Goal: Task Accomplishment & Management: Manage account settings

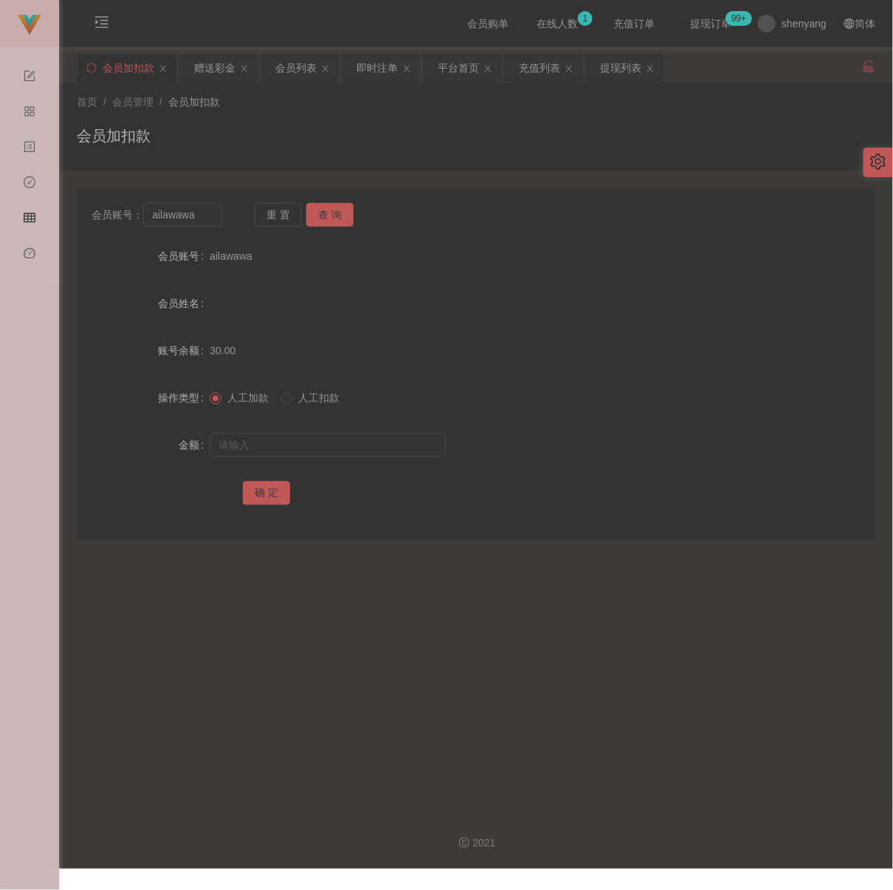
click at [384, 138] on div "会员加扣款" at bounding box center [476, 142] width 799 height 34
click at [213, 224] on input "ailawawa" at bounding box center [182, 215] width 79 height 24
paste input "gan1"
type input "gan1"
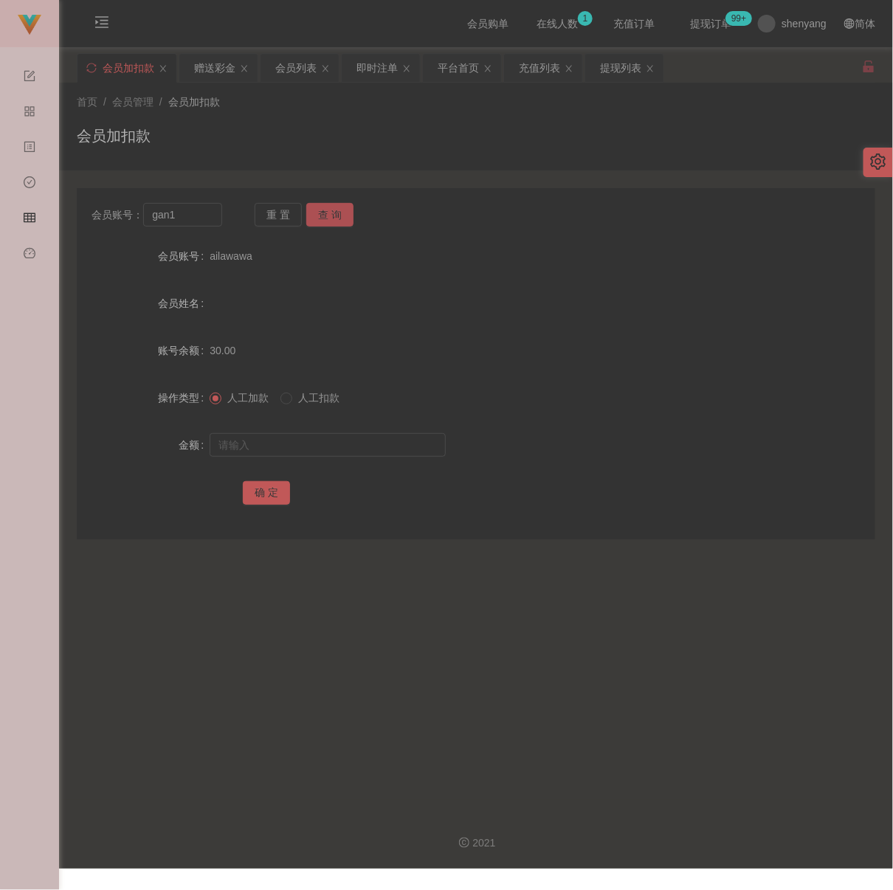
click at [332, 211] on button "查 询" at bounding box center [329, 215] width 47 height 24
click at [317, 457] on input "text" at bounding box center [328, 445] width 236 height 24
type input "100"
drag, startPoint x: 259, startPoint y: 501, endPoint x: 289, endPoint y: 497, distance: 29.8
click at [259, 499] on button "确 定" at bounding box center [266, 493] width 47 height 24
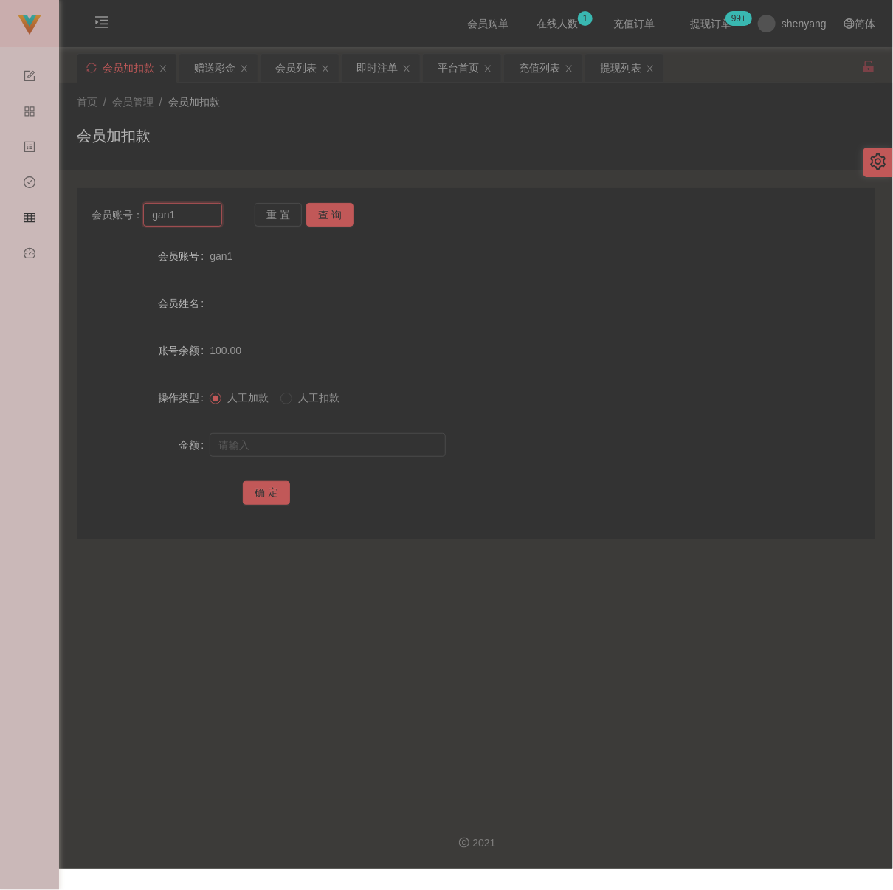
click at [213, 224] on input "gan1" at bounding box center [182, 215] width 79 height 24
paste input "69766976"
type input "69766976"
click at [333, 205] on button "查 询" at bounding box center [329, 215] width 47 height 24
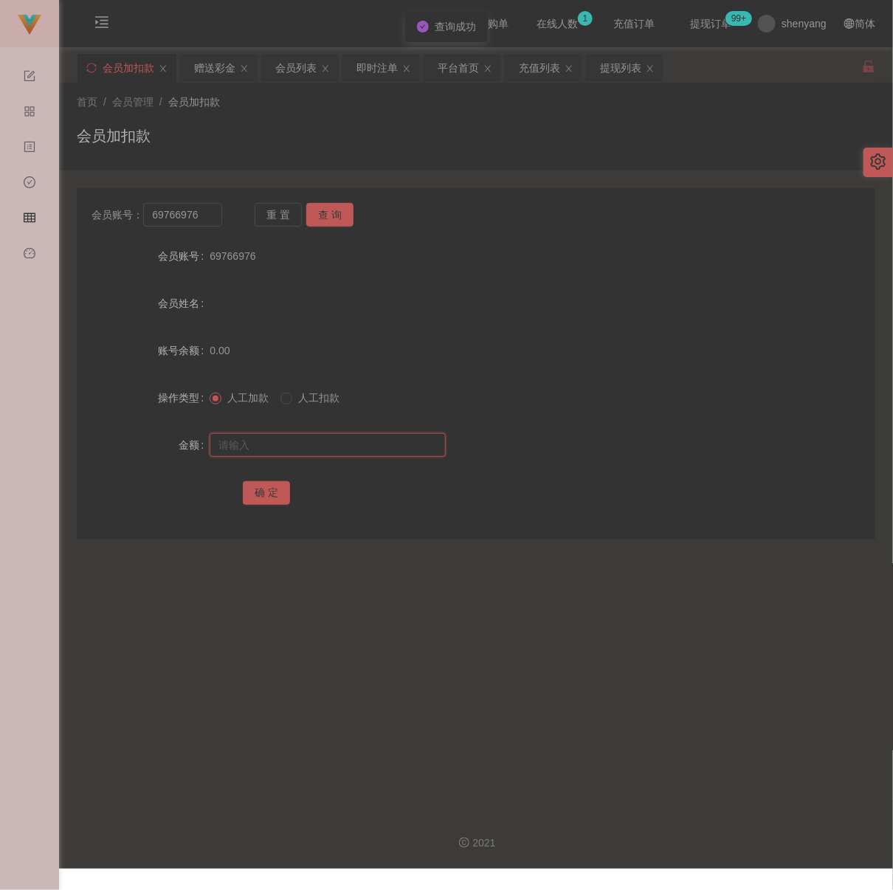
click at [323, 453] on input "text" at bounding box center [328, 445] width 236 height 24
click at [408, 457] on input "text" at bounding box center [328, 445] width 236 height 24
paste input "200"
type input "200"
click at [277, 497] on button "确 定" at bounding box center [266, 493] width 47 height 24
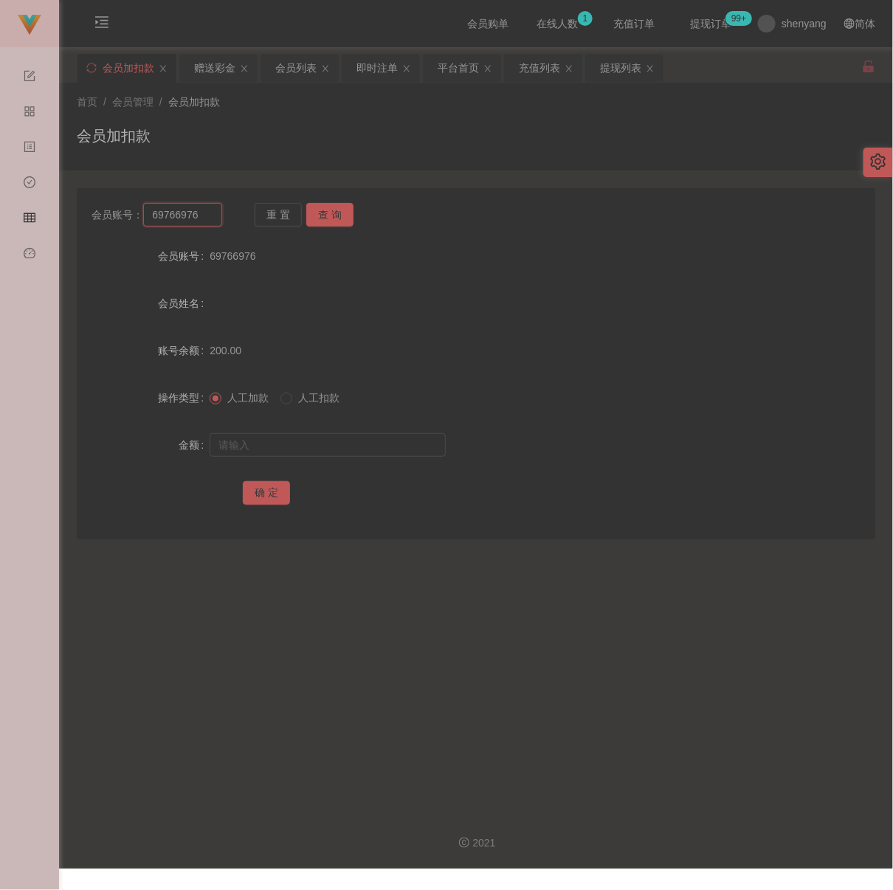
click at [208, 219] on input "69766976" at bounding box center [182, 215] width 79 height 24
paste input "WW123"
type input "WW123"
click at [323, 213] on button "查 询" at bounding box center [329, 215] width 47 height 24
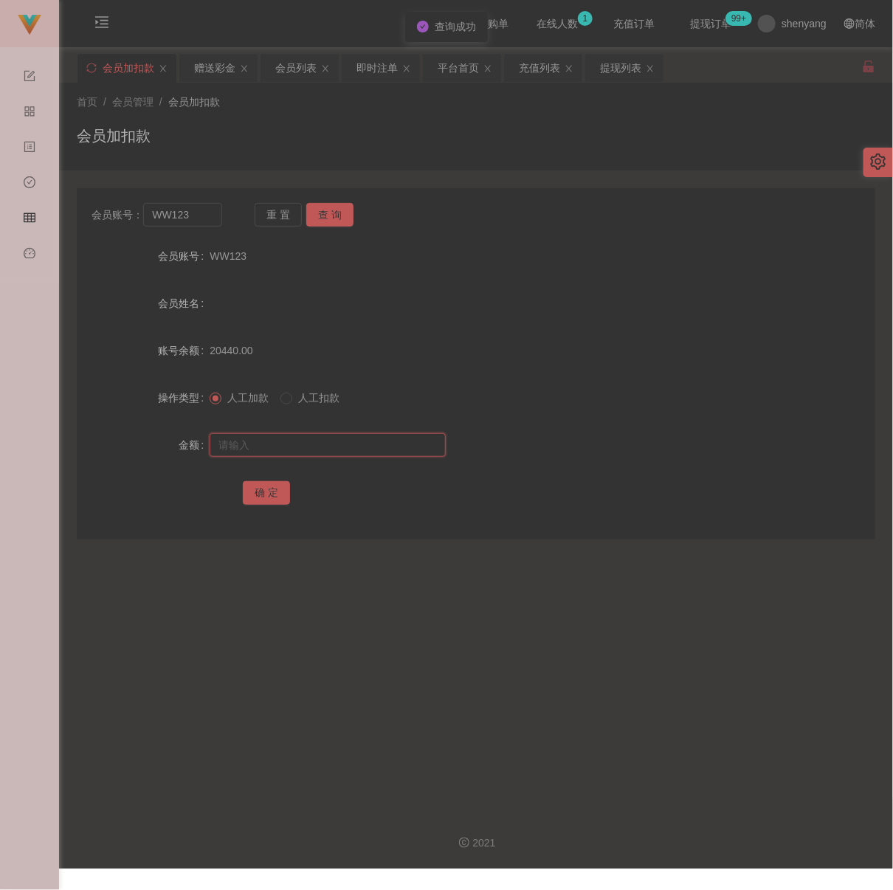
click at [321, 456] on input "text" at bounding box center [328, 445] width 236 height 24
click at [399, 457] on input "text" at bounding box center [328, 445] width 236 height 24
paste input "100"
type input "100"
click at [270, 501] on button "确 定" at bounding box center [266, 493] width 47 height 24
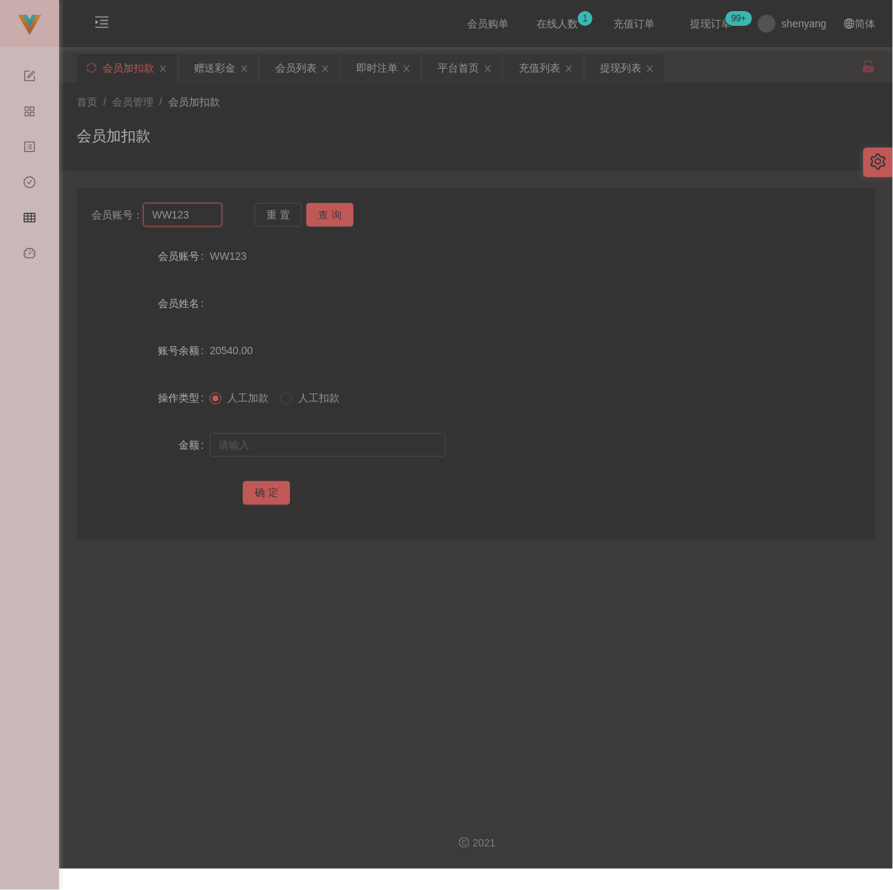
click at [202, 219] on input "WW123" at bounding box center [182, 215] width 79 height 24
paste input "8711"
type input "8711"
click at [323, 209] on button "查 询" at bounding box center [329, 215] width 47 height 24
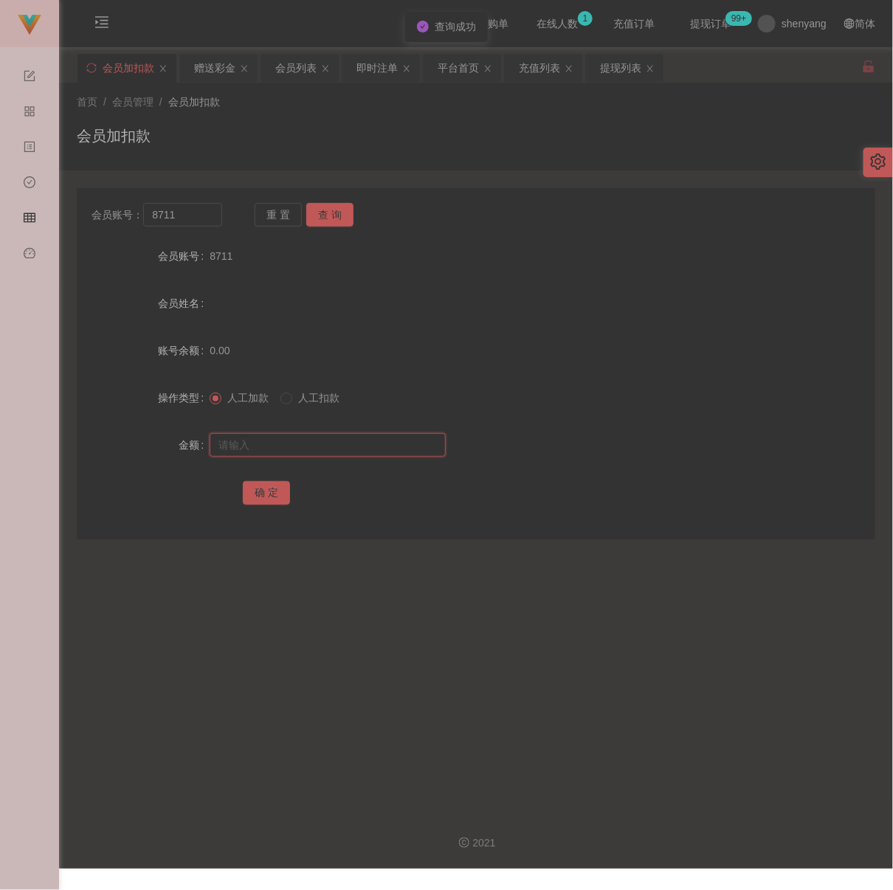
click at [384, 457] on input "text" at bounding box center [328, 445] width 236 height 24
paste input "100"
type input "100"
click at [273, 494] on button "确 定" at bounding box center [266, 493] width 47 height 24
click at [189, 222] on input "8711" at bounding box center [182, 215] width 79 height 24
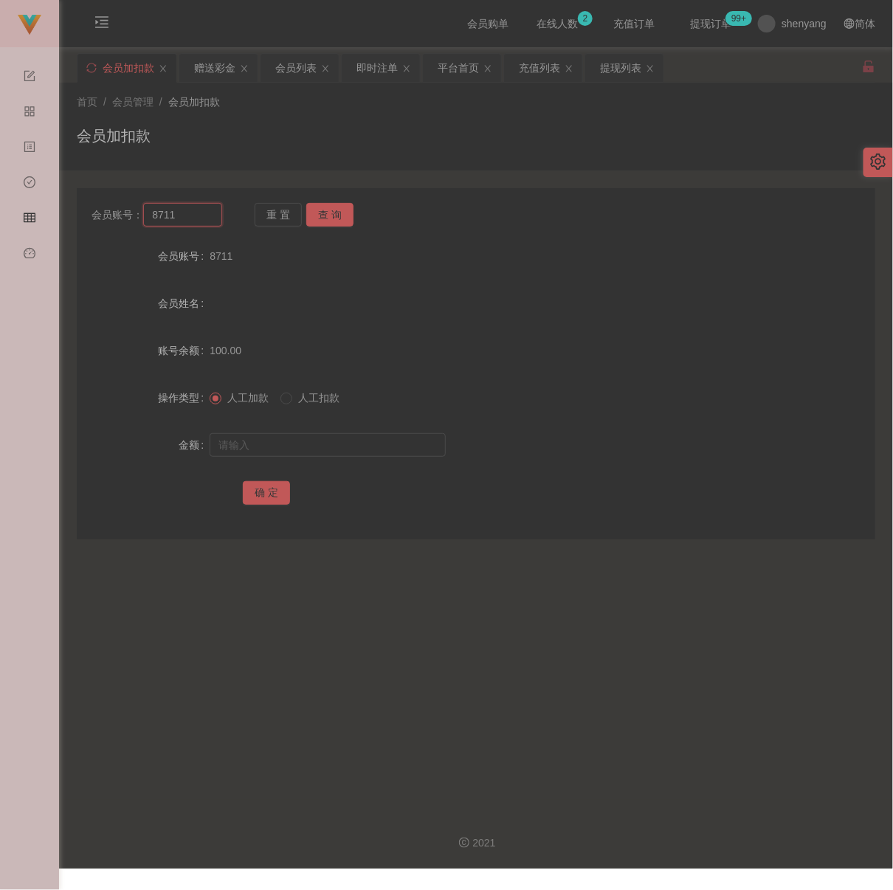
click at [189, 222] on input "8711" at bounding box center [182, 215] width 79 height 24
paste input "qq123"
type input "qq123"
click at [337, 211] on button "查 询" at bounding box center [329, 215] width 47 height 24
click at [303, 444] on input "text" at bounding box center [328, 445] width 236 height 24
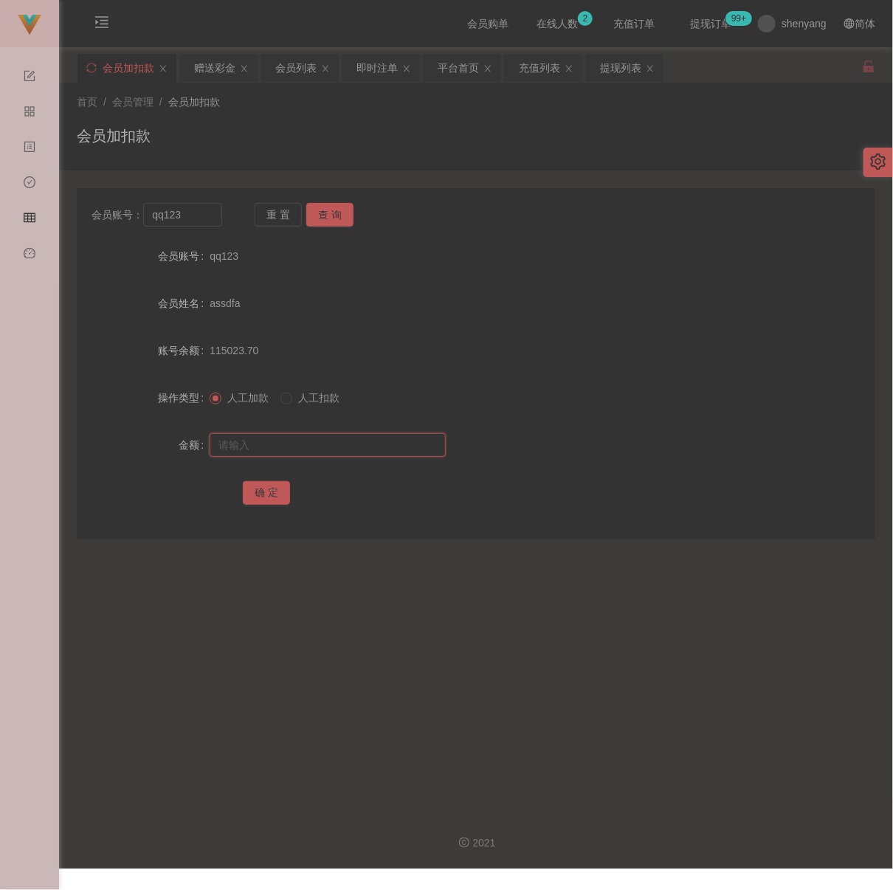
click at [408, 444] on input "text" at bounding box center [328, 445] width 236 height 24
paste input "100"
type input "100"
click at [273, 494] on button "确 定" at bounding box center [266, 493] width 47 height 24
click at [186, 222] on input "qq123" at bounding box center [182, 215] width 79 height 24
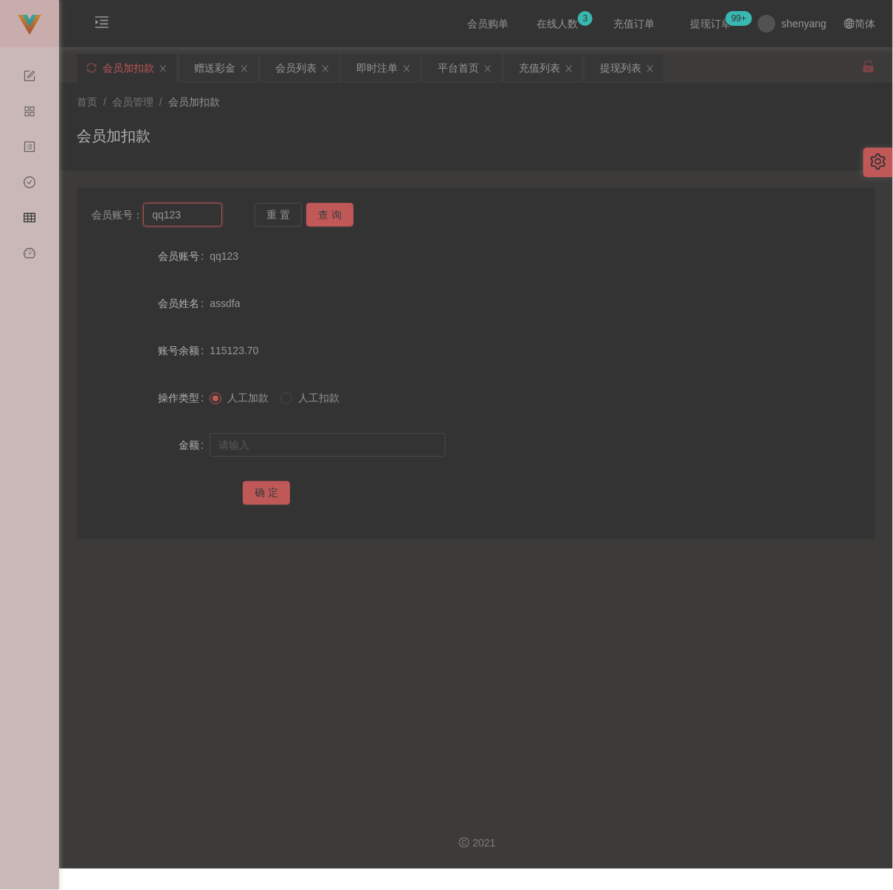
click at [186, 222] on input "qq123" at bounding box center [182, 215] width 79 height 24
paste input "0149104159"
type input "0149104159"
click at [315, 219] on button "查 询" at bounding box center [329, 215] width 47 height 24
click at [290, 448] on input "text" at bounding box center [328, 445] width 236 height 24
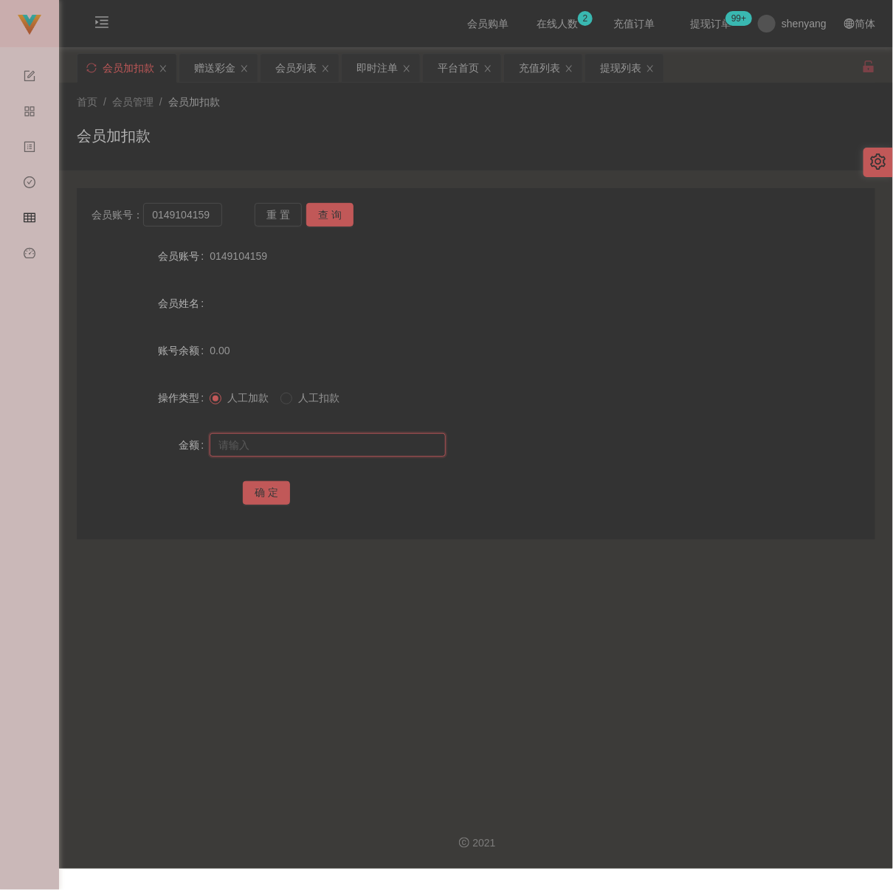
click at [386, 442] on input "text" at bounding box center [328, 445] width 236 height 24
paste input "100"
type input "100"
click at [264, 504] on button "确 定" at bounding box center [266, 493] width 47 height 24
click at [208, 217] on input "0149104159" at bounding box center [182, 215] width 79 height 24
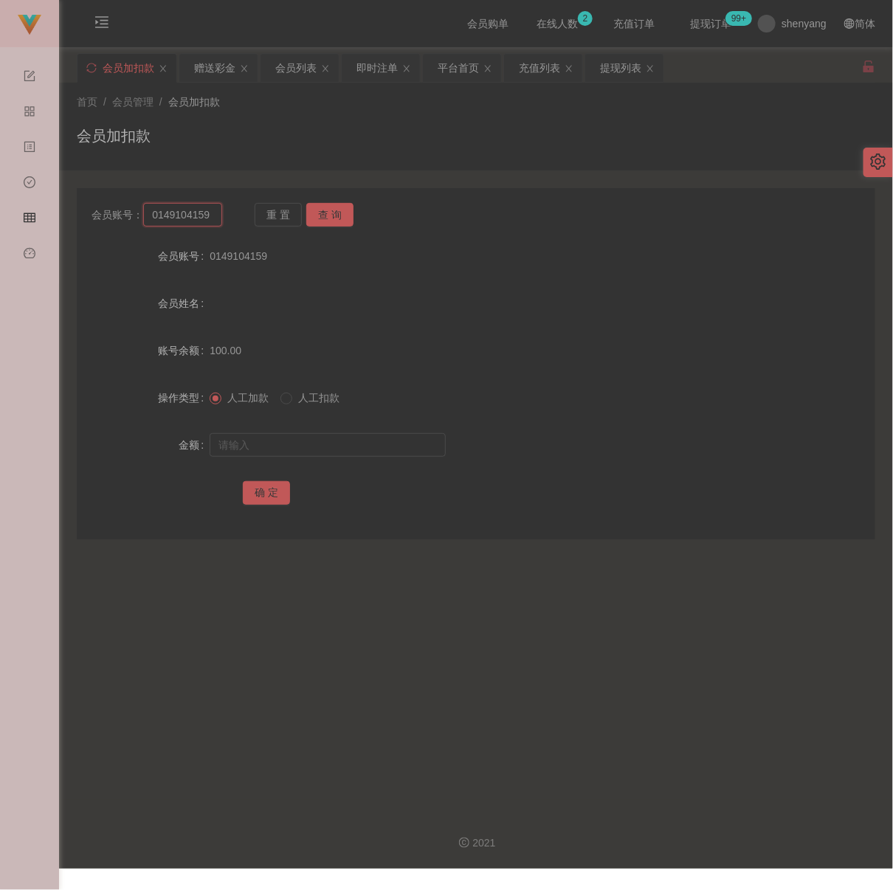
click at [208, 217] on input "0149104159" at bounding box center [182, 215] width 79 height 24
paste input "Kelvin7878"
type input "Kelvin7878"
click at [335, 210] on button "查 询" at bounding box center [329, 215] width 47 height 24
click at [350, 457] on input "text" at bounding box center [328, 445] width 236 height 24
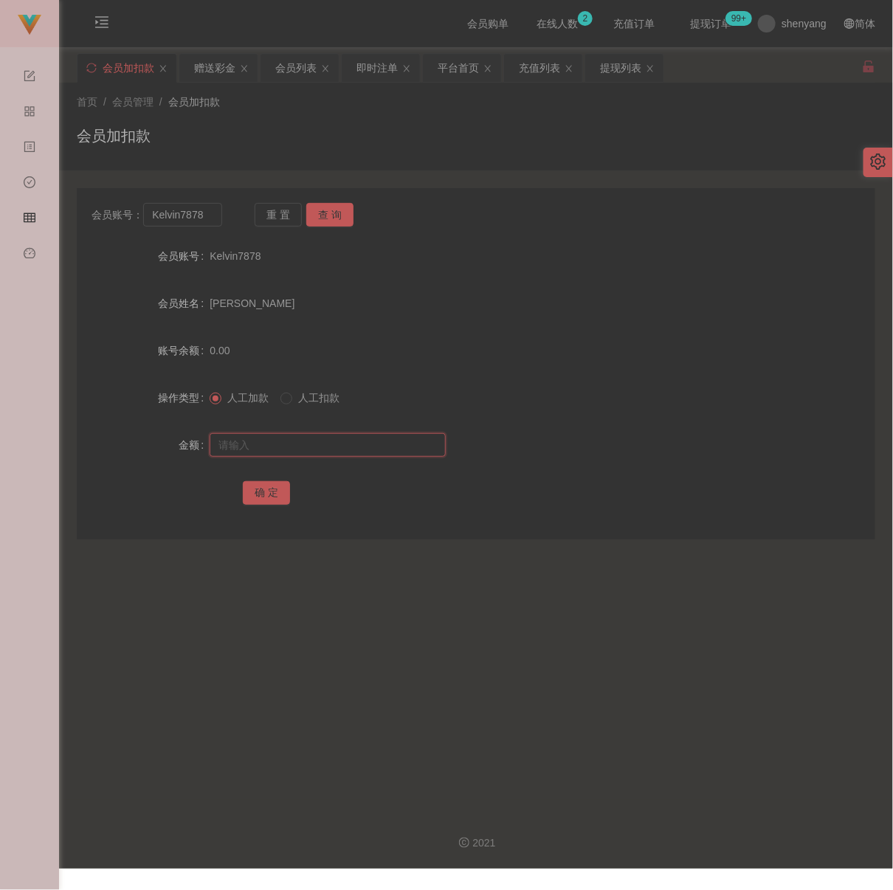
click at [388, 443] on input "text" at bounding box center [328, 445] width 236 height 24
paste input "300"
type input "300"
click at [267, 496] on button "确 定" at bounding box center [266, 493] width 47 height 24
click at [198, 224] on input "Kelvin7878" at bounding box center [182, 215] width 79 height 24
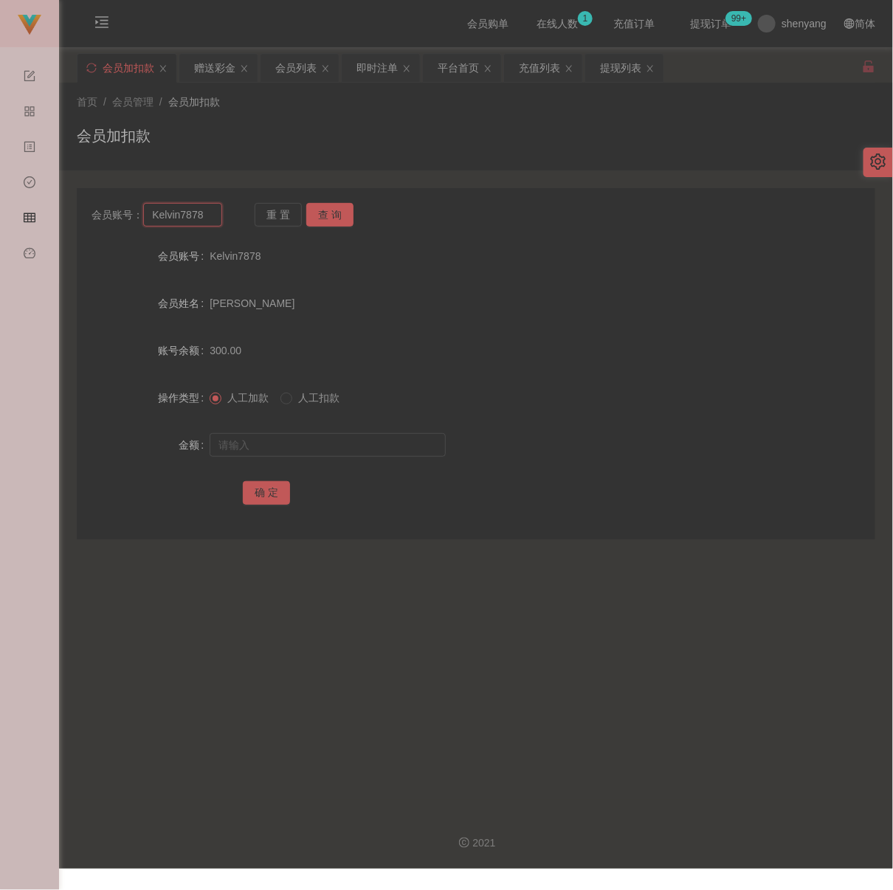
click at [198, 224] on input "Kelvin7878" at bounding box center [182, 215] width 79 height 24
paste input "WYY"
type input "WYY"
click at [328, 216] on button "查 询" at bounding box center [329, 215] width 47 height 24
click at [351, 453] on input "text" at bounding box center [328, 445] width 236 height 24
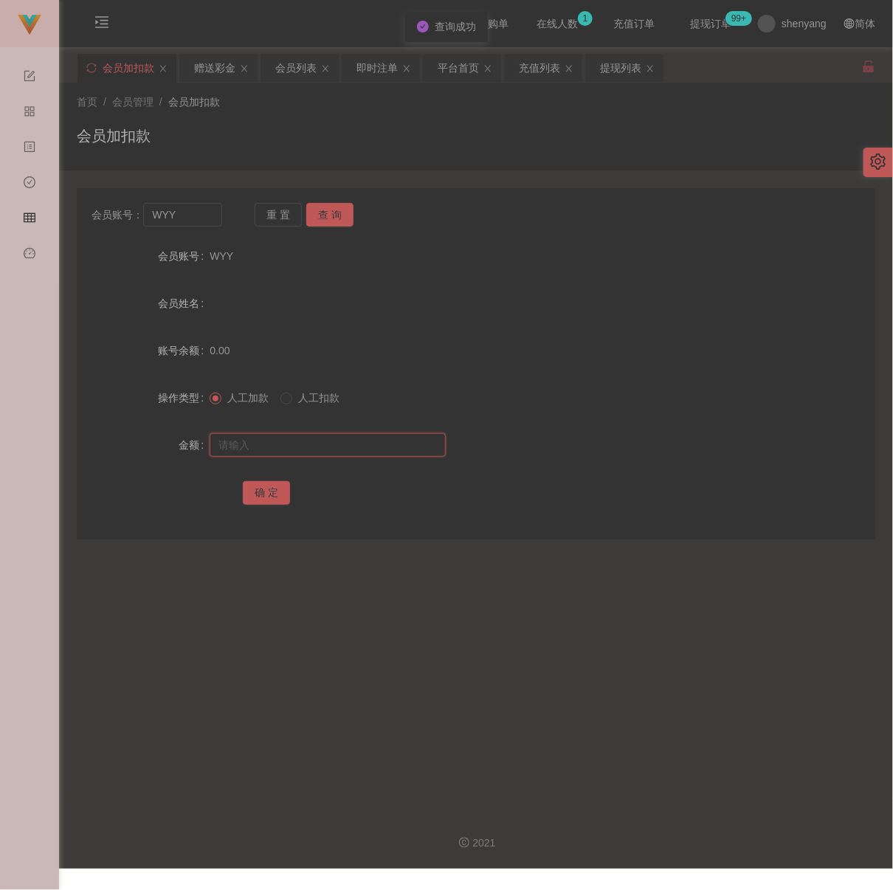
click at [315, 457] on input "text" at bounding box center [328, 445] width 236 height 24
paste input "200"
type input "200"
drag, startPoint x: 268, startPoint y: 496, endPoint x: 284, endPoint y: 495, distance: 15.6
click at [269, 495] on button "确 定" at bounding box center [266, 493] width 47 height 24
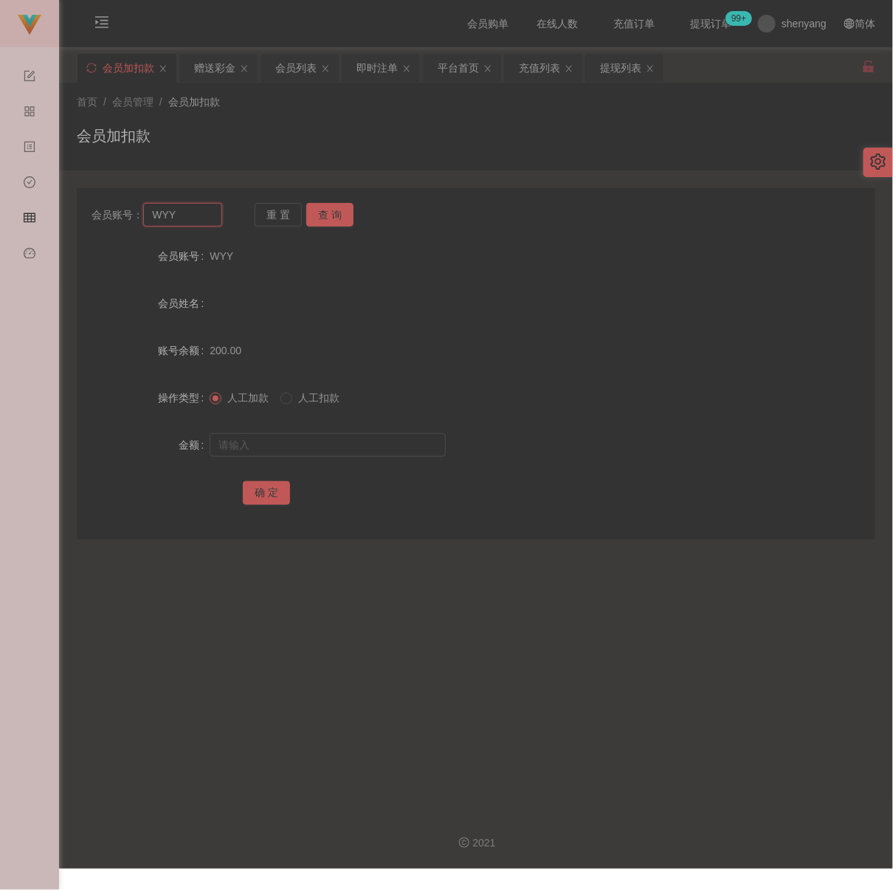
click at [217, 224] on input "WYY" at bounding box center [182, 215] width 79 height 24
paste input "VPE433"
type input "VPE433"
click at [330, 203] on button "查 询" at bounding box center [329, 215] width 47 height 24
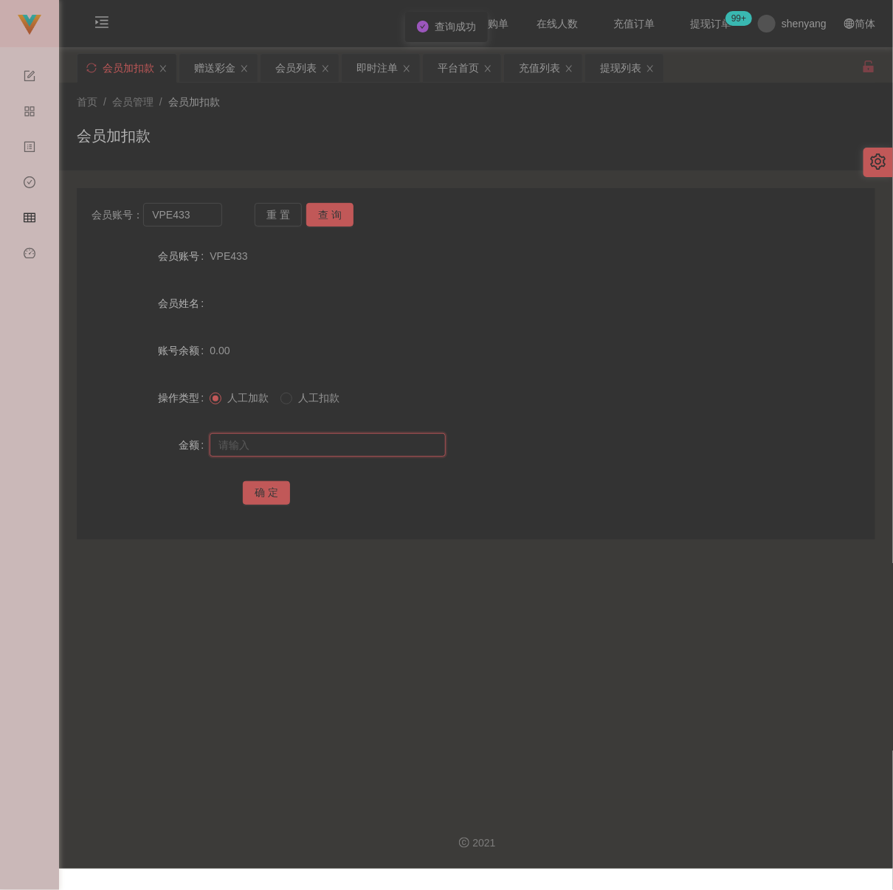
click at [342, 444] on input "text" at bounding box center [328, 445] width 236 height 24
click at [362, 455] on input "text" at bounding box center [328, 445] width 236 height 24
paste input "200"
type input "200"
click at [268, 501] on button "确 定" at bounding box center [266, 493] width 47 height 24
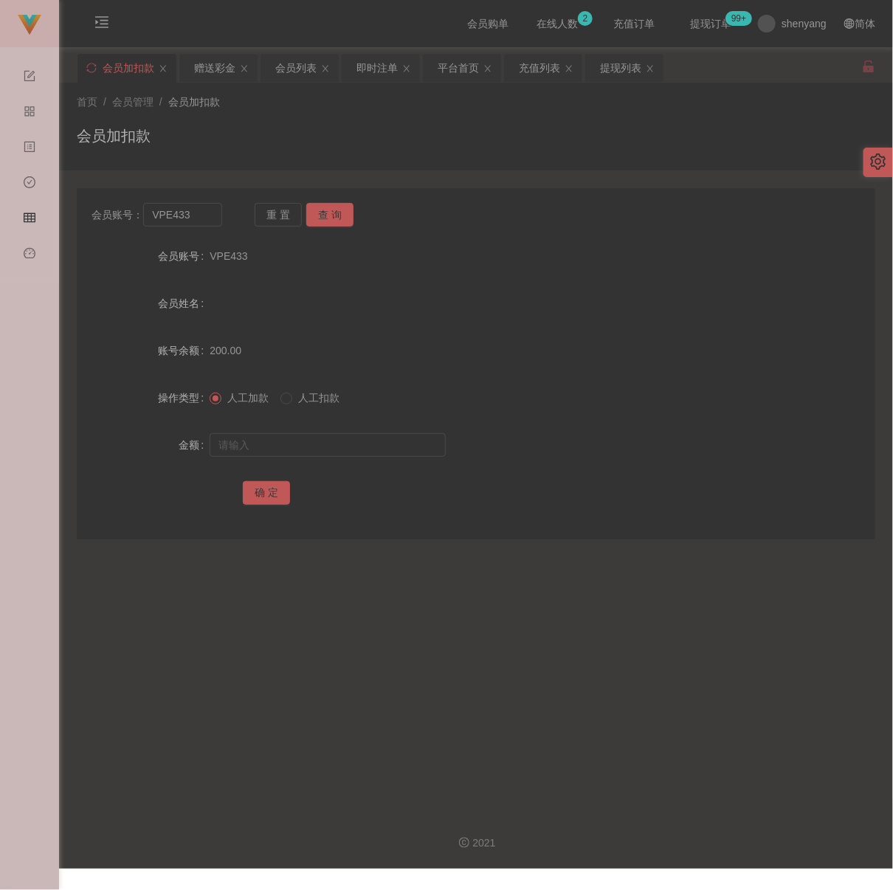
drag, startPoint x: 452, startPoint y: 159, endPoint x: 443, endPoint y: 159, distance: 8.9
click at [452, 159] on div "首页 / 会员管理 / 会员加扣款 / 会员加扣款" at bounding box center [476, 127] width 834 height 88
click at [209, 216] on input "VPE433" at bounding box center [182, 215] width 79 height 24
paste input "cyclone"
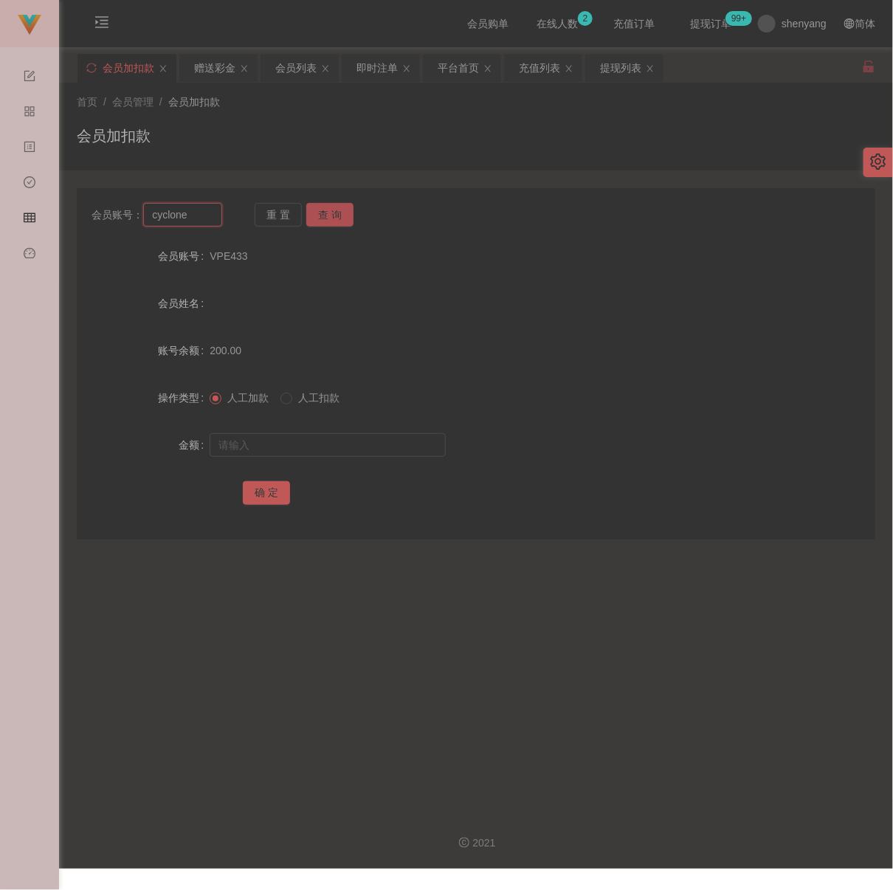
type input "cyclone"
click at [319, 213] on button "查 询" at bounding box center [329, 215] width 47 height 24
click at [331, 457] on input "text" at bounding box center [328, 445] width 236 height 24
click at [380, 457] on input "text" at bounding box center [328, 445] width 236 height 24
paste input "100"
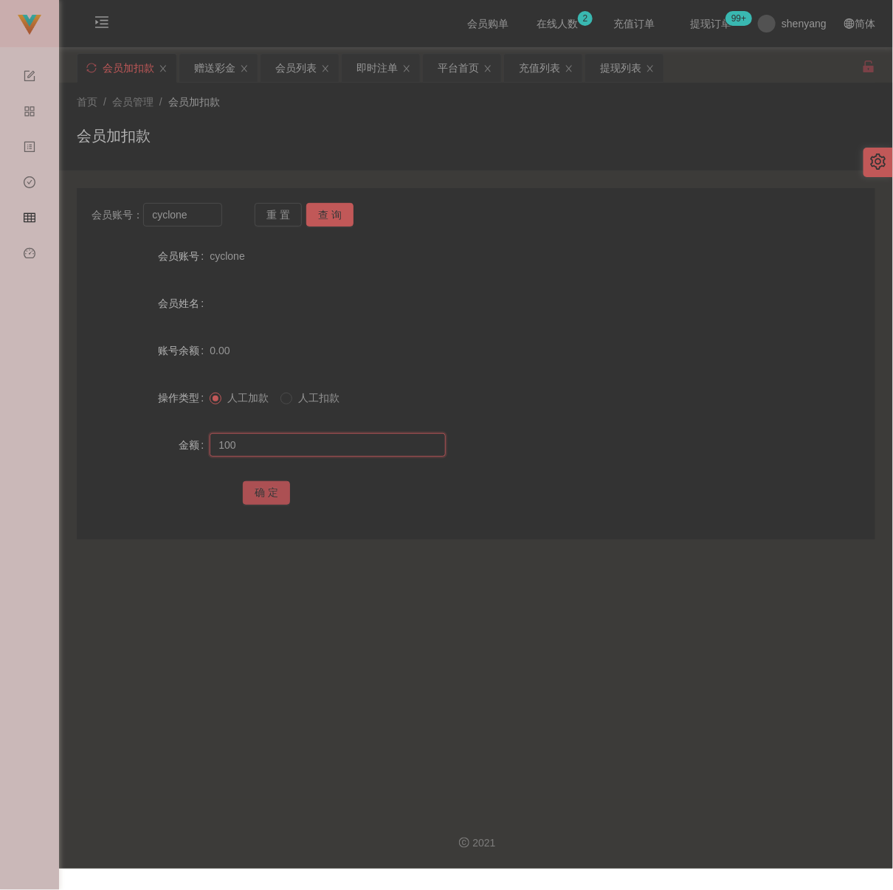
type input "100"
click at [260, 496] on button "确 定" at bounding box center [266, 493] width 47 height 24
click at [205, 227] on input "cyclone" at bounding box center [182, 215] width 79 height 24
paste input "87951314"
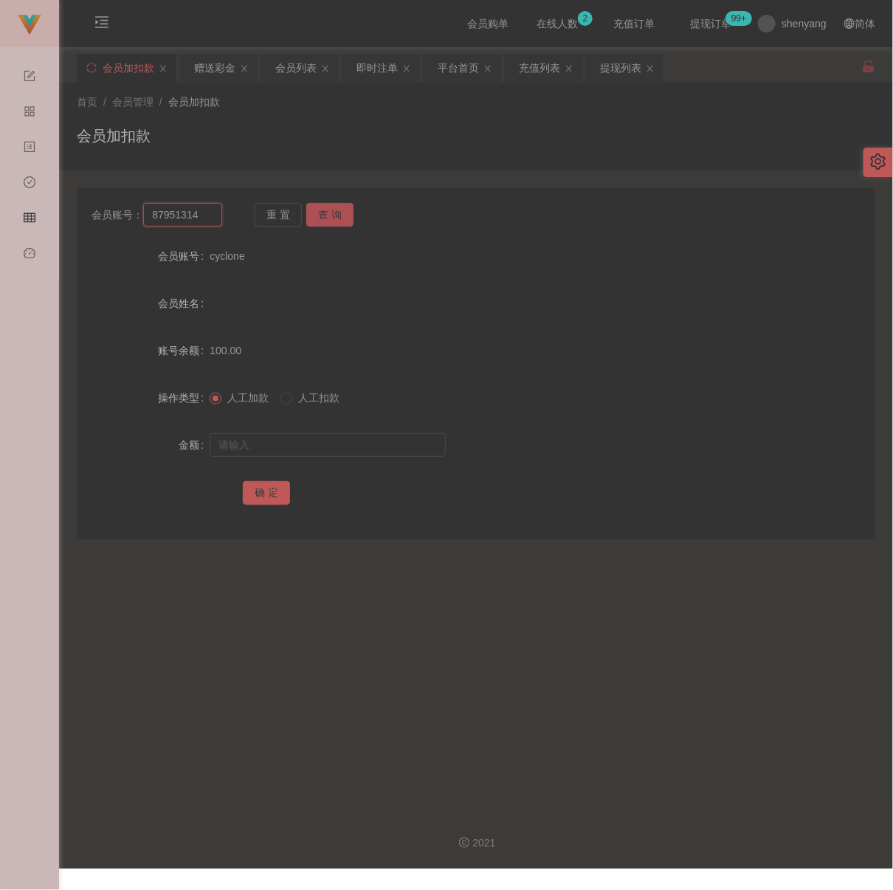
type input "87951314"
click at [332, 220] on button "查 询" at bounding box center [329, 215] width 47 height 24
drag, startPoint x: 324, startPoint y: 448, endPoint x: 337, endPoint y: 452, distance: 13.1
click at [324, 448] on input "text" at bounding box center [328, 445] width 236 height 24
click at [308, 454] on input "text" at bounding box center [328, 445] width 236 height 24
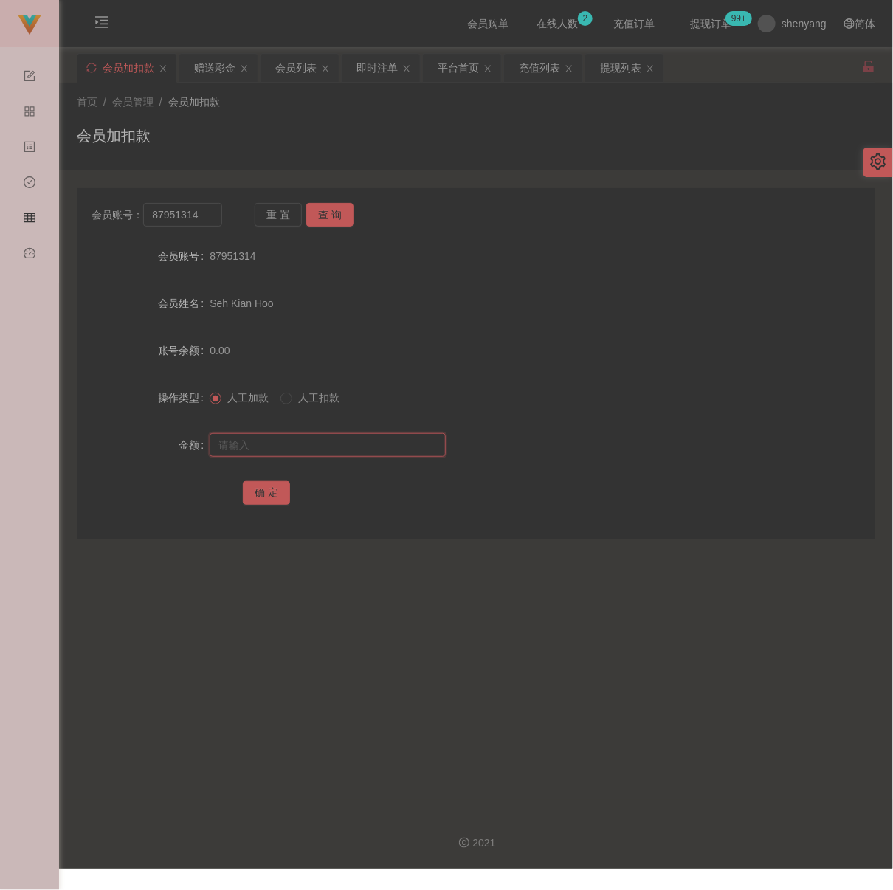
paste input "100"
type input "100"
click at [269, 496] on button "确 定" at bounding box center [266, 493] width 47 height 24
